Goal: Task Accomplishment & Management: Use online tool/utility

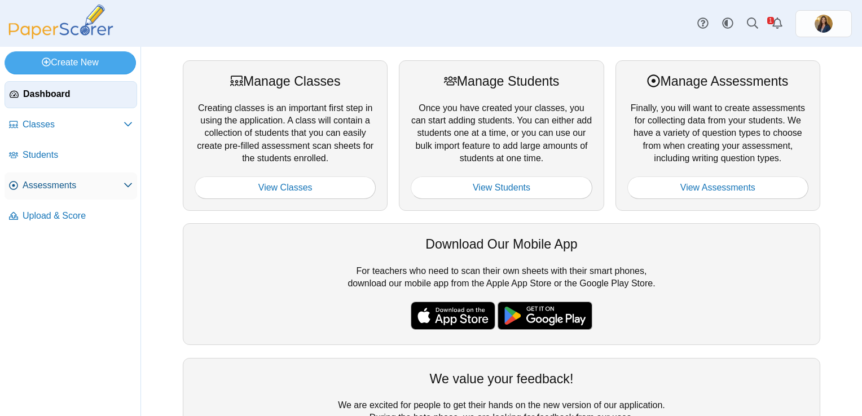
click at [39, 187] on span "Assessments" at bounding box center [73, 185] width 101 height 12
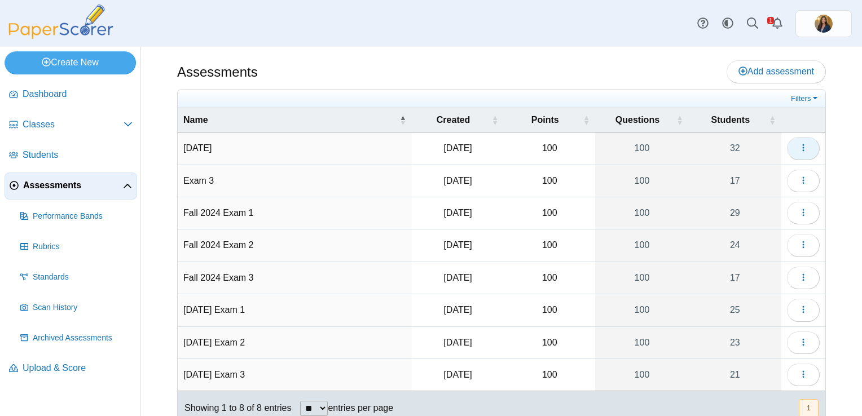
click at [798, 145] on icon "button" at bounding box center [802, 147] width 9 height 9
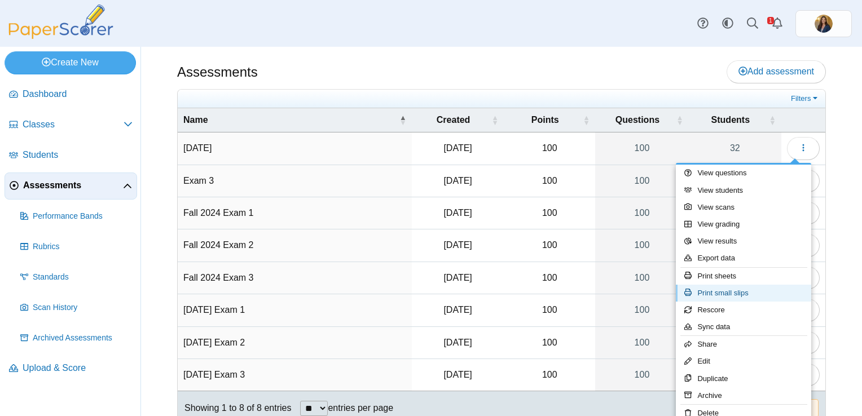
click at [736, 295] on link "Print small slips" at bounding box center [743, 293] width 135 height 17
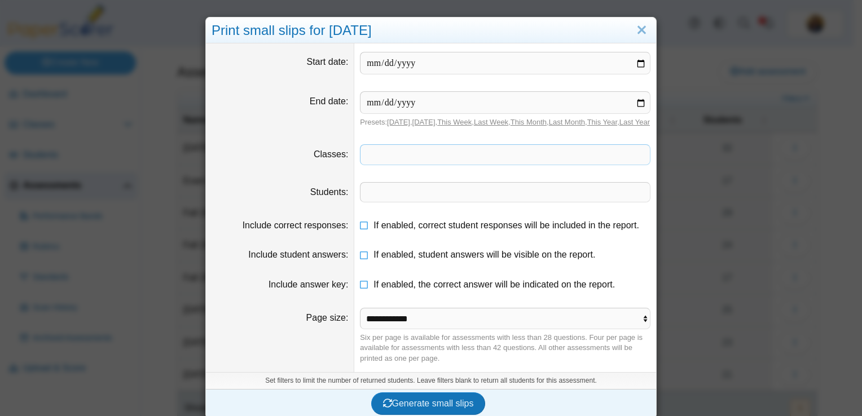
click at [395, 164] on span at bounding box center [504, 154] width 289 height 19
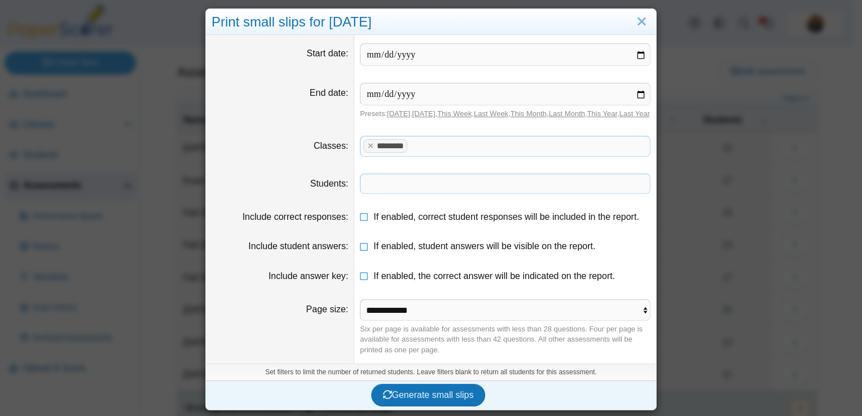
scroll to position [17, 0]
click at [427, 399] on span "Generate small slips" at bounding box center [428, 395] width 91 height 10
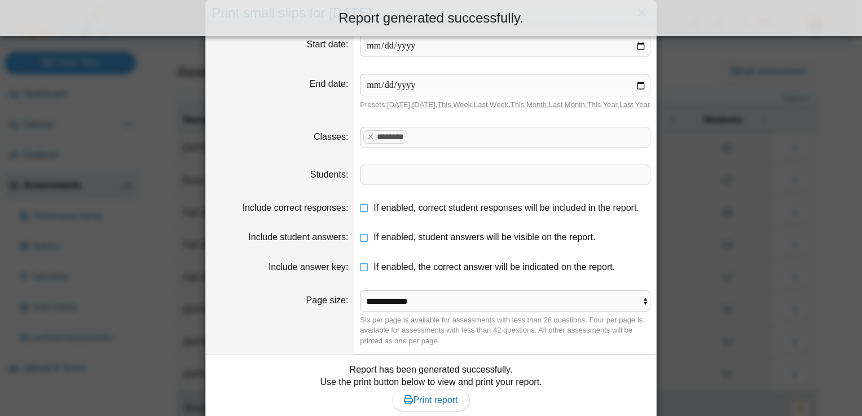
scroll to position [82, 0]
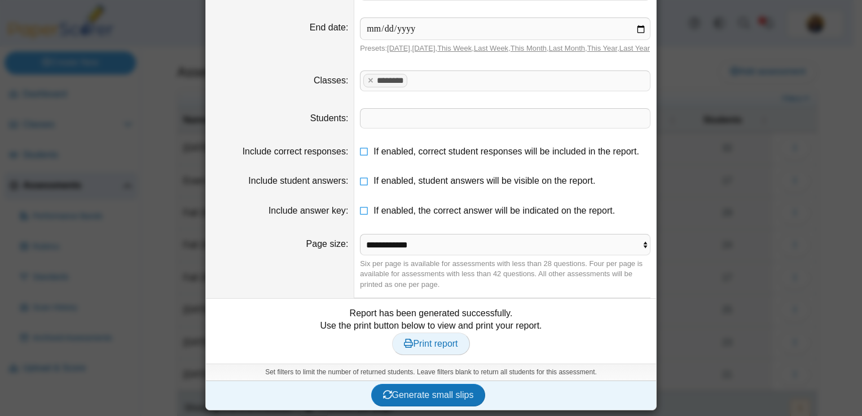
click at [427, 342] on span "Print report" at bounding box center [431, 344] width 54 height 10
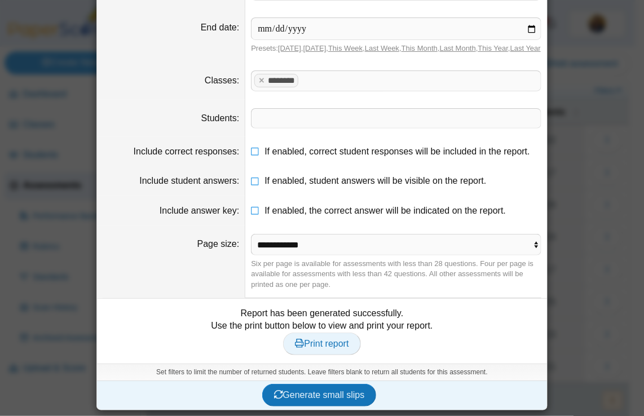
click at [324, 343] on span "Print report" at bounding box center [322, 344] width 54 height 10
